Goal: Task Accomplishment & Management: Complete application form

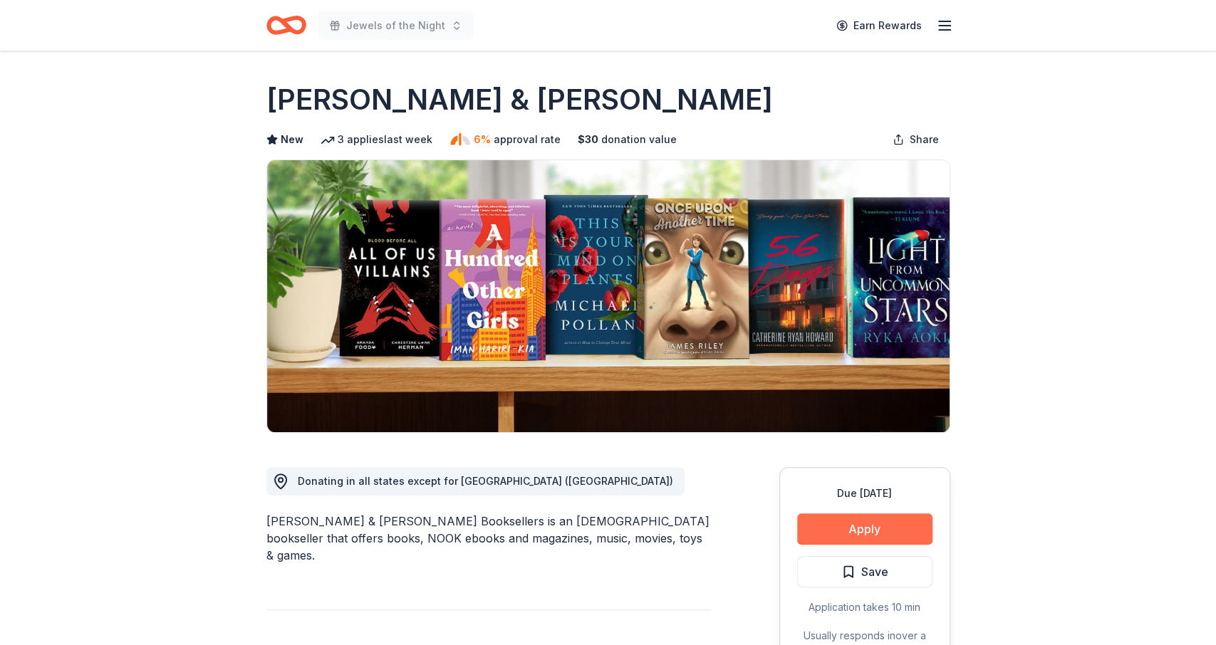
click at [858, 529] on button "Apply" at bounding box center [864, 529] width 135 height 31
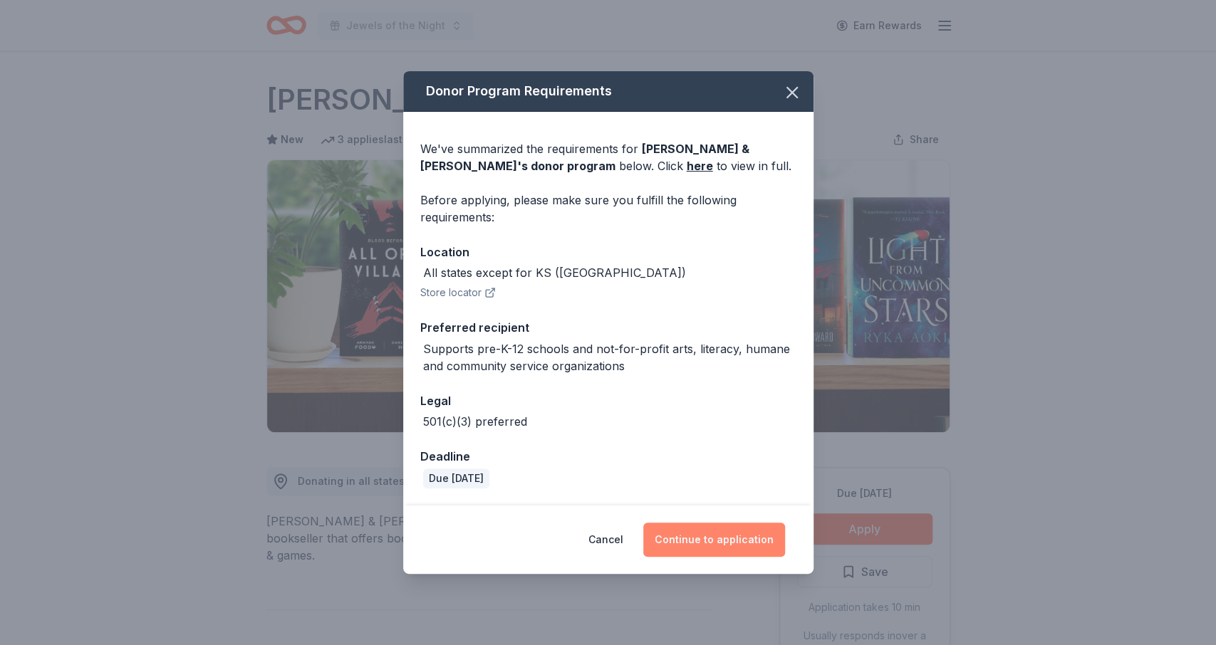
click at [738, 541] on button "Continue to application" at bounding box center [714, 540] width 142 height 34
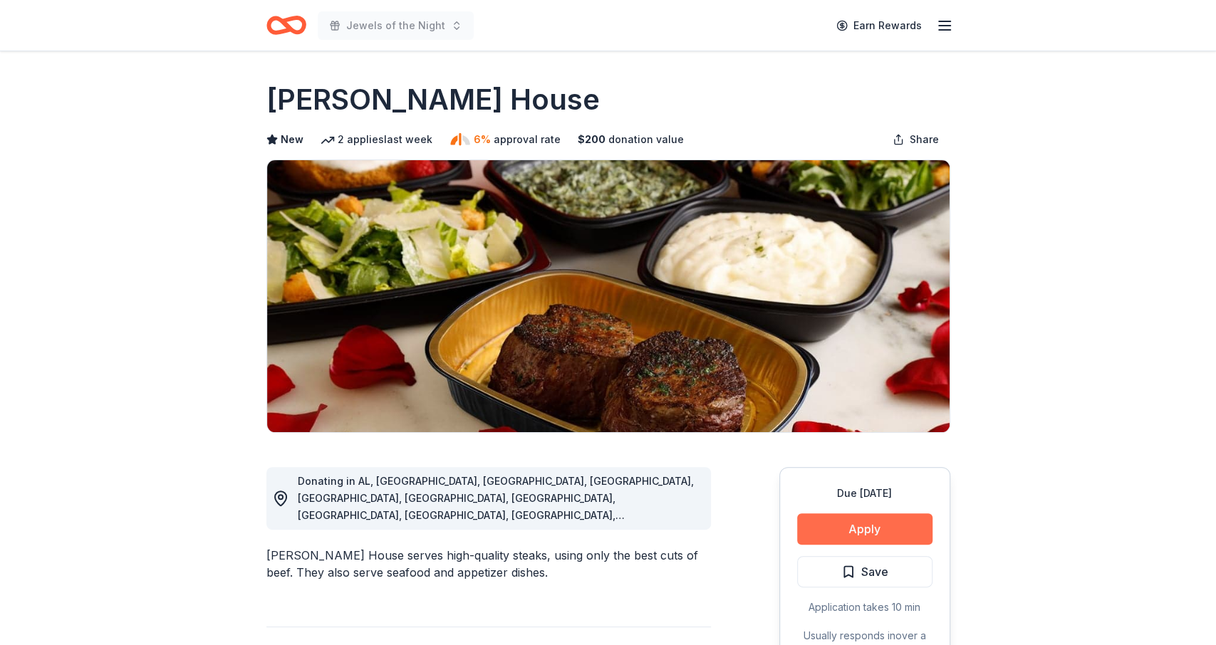
click at [865, 531] on button "Apply" at bounding box center [864, 529] width 135 height 31
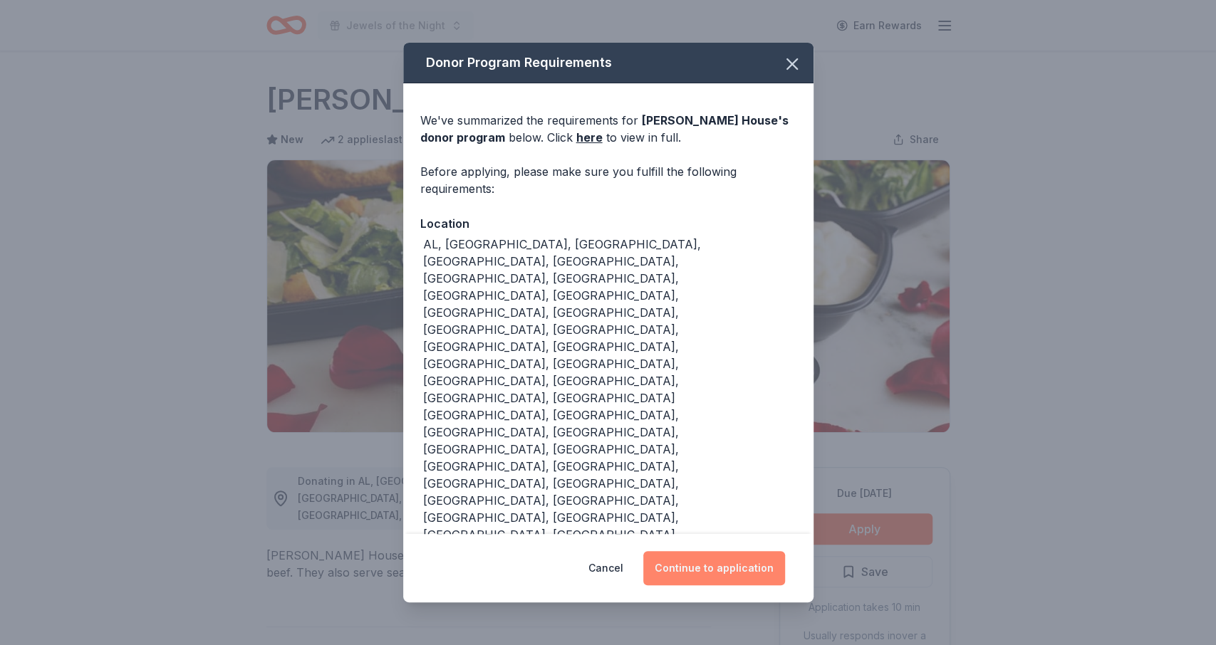
drag, startPoint x: 626, startPoint y: 465, endPoint x: 697, endPoint y: 490, distance: 75.5
click at [697, 534] on div "Cancel Continue to application" at bounding box center [608, 568] width 410 height 68
click at [737, 551] on button "Continue to application" at bounding box center [714, 568] width 142 height 34
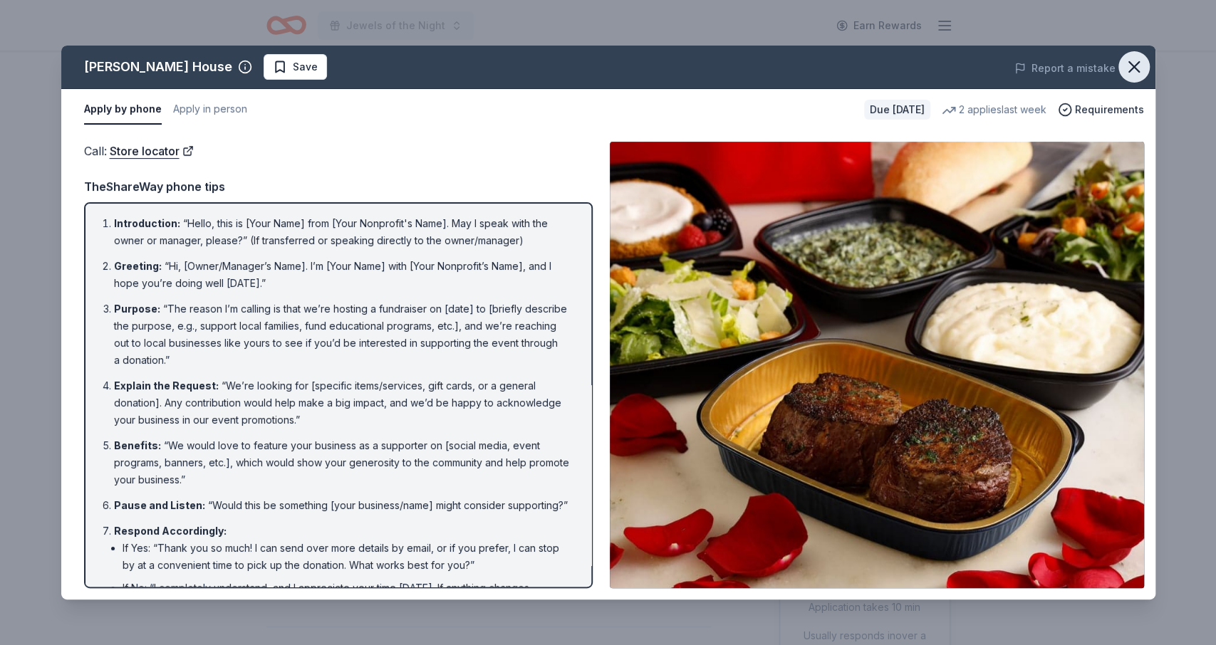
click at [1136, 64] on icon "button" at bounding box center [1134, 67] width 10 height 10
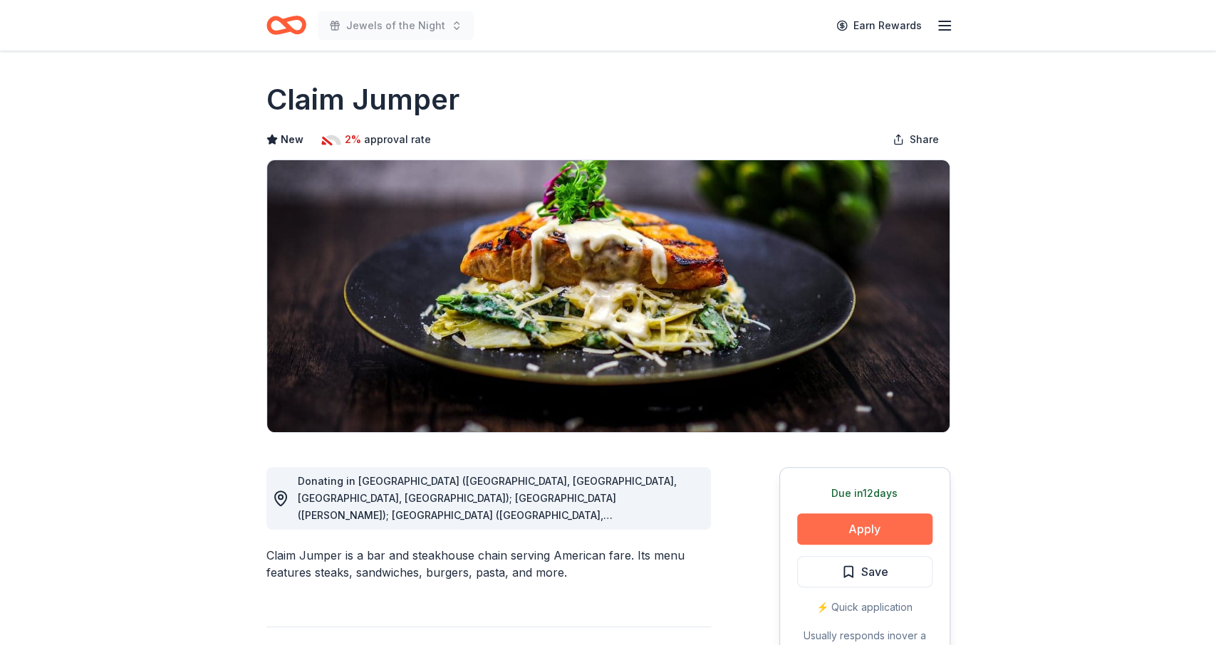
click at [838, 532] on button "Apply" at bounding box center [864, 529] width 135 height 31
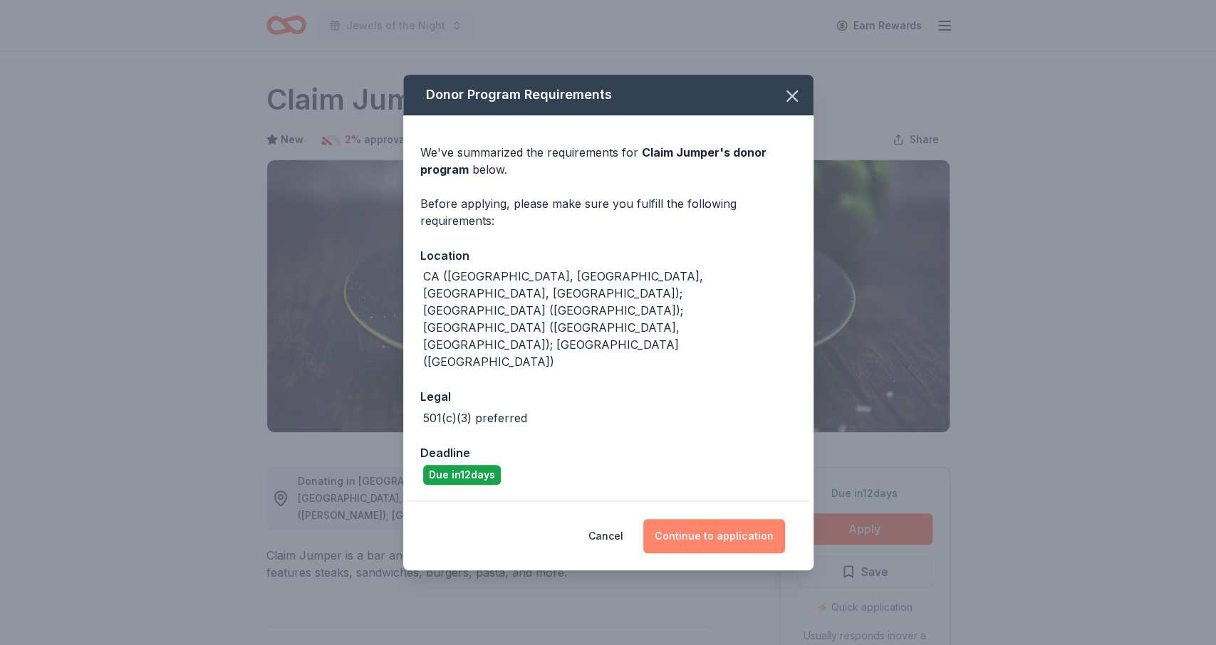
click at [736, 519] on button "Continue to application" at bounding box center [714, 536] width 142 height 34
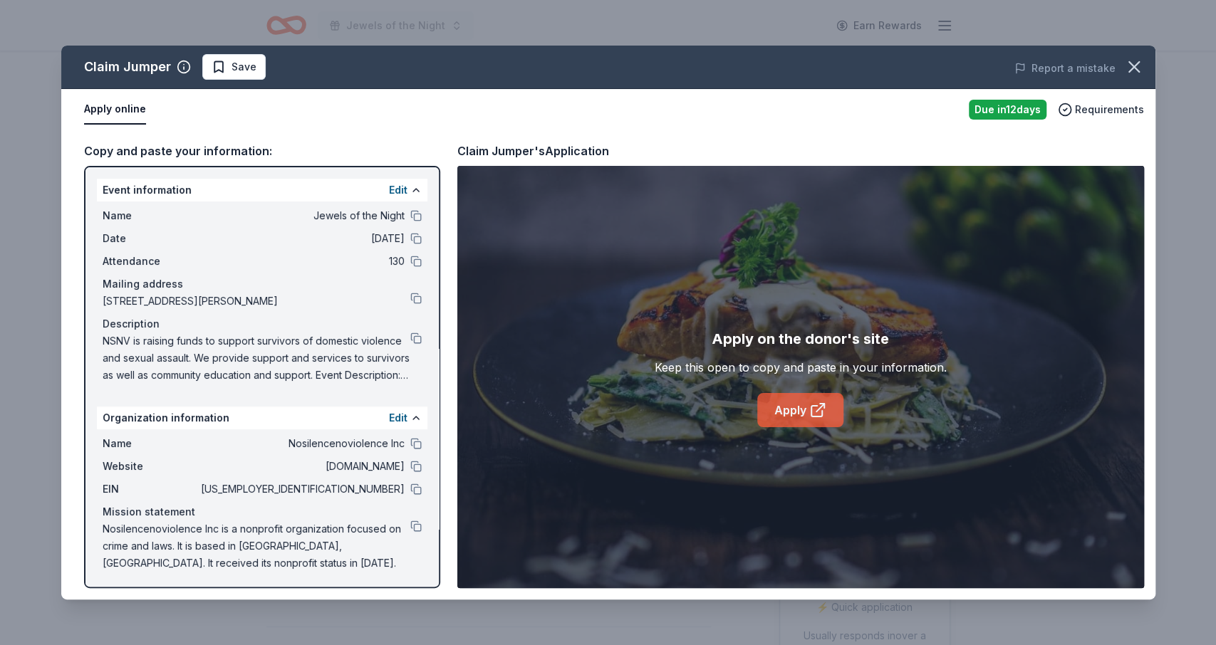
click at [791, 406] on link "Apply" at bounding box center [800, 410] width 86 height 34
